Goal: Find specific page/section: Find specific page/section

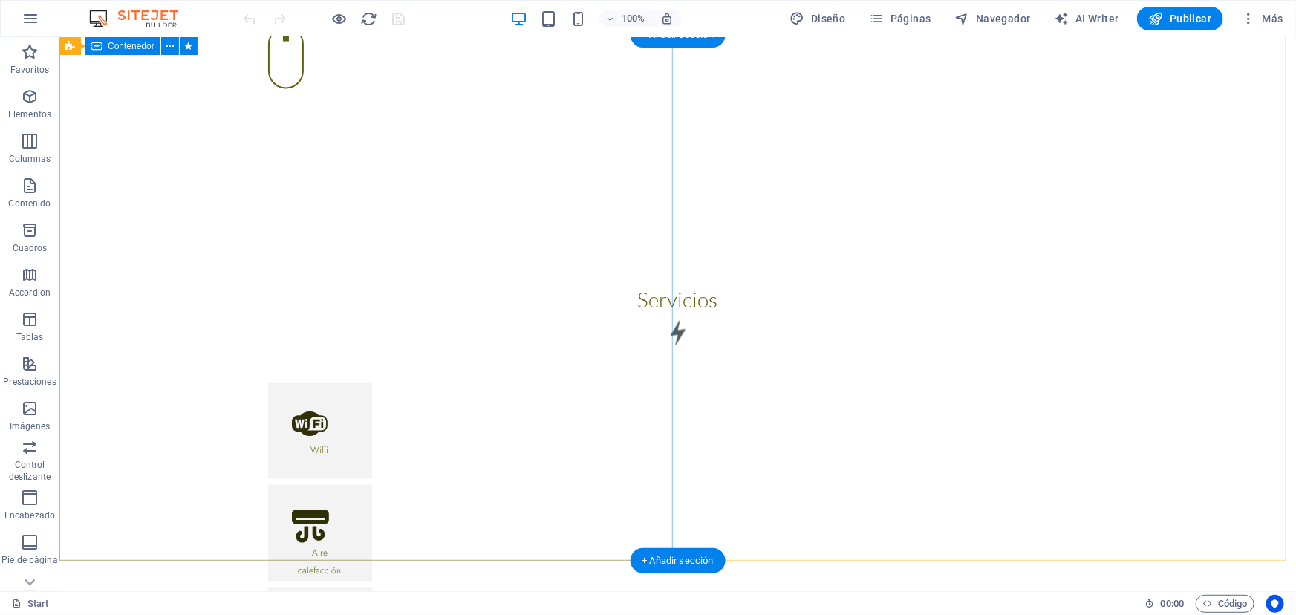
scroll to position [1080, 0]
